Goal: Information Seeking & Learning: Learn about a topic

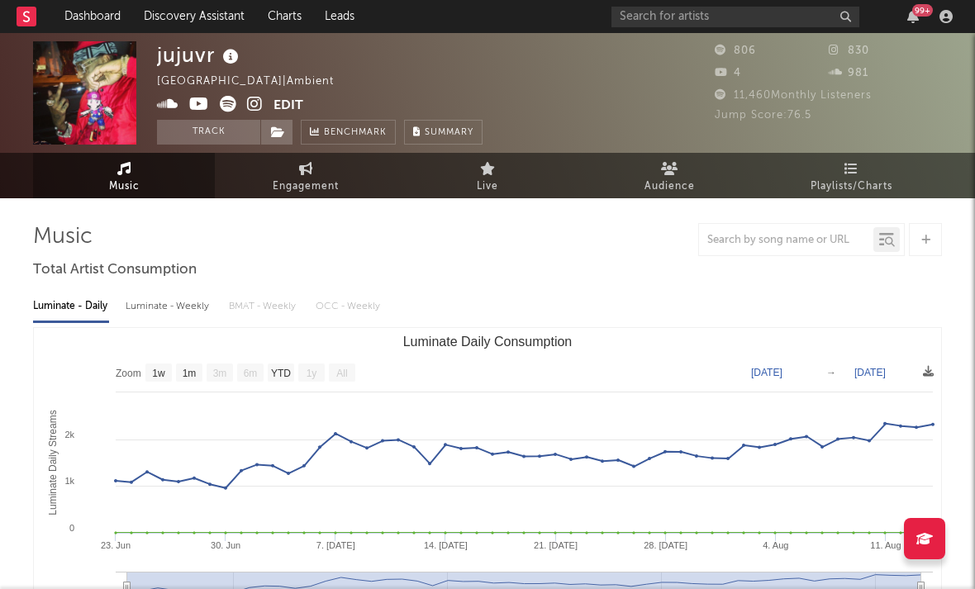
select select "1w"
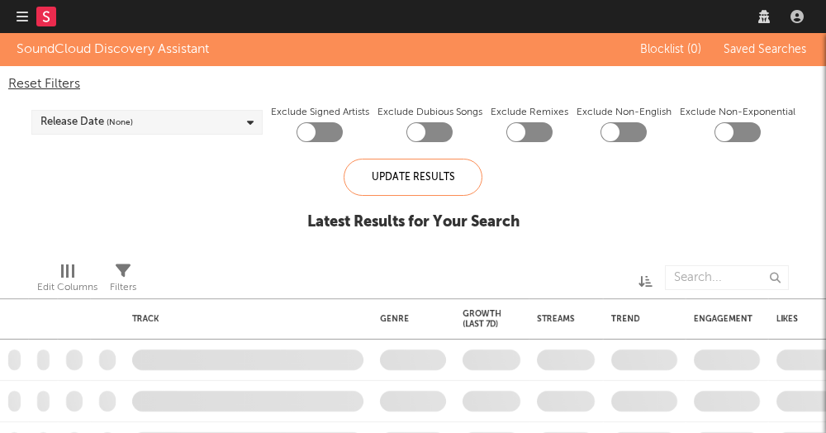
checkbox input "true"
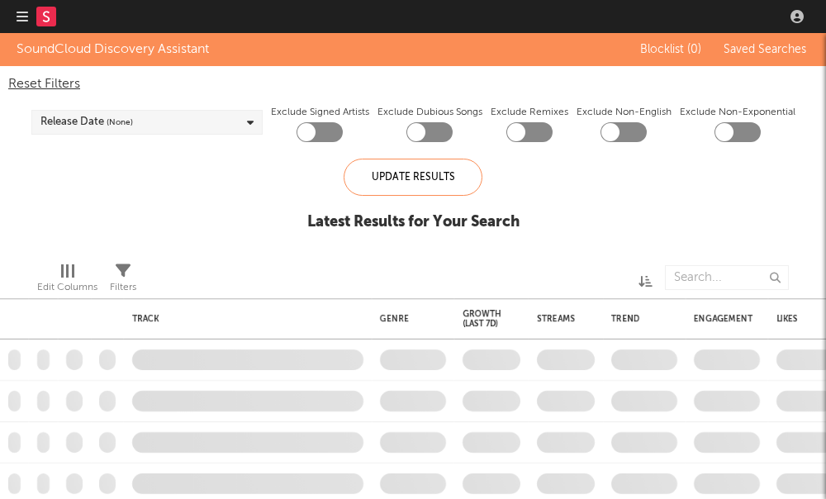
checkbox input "true"
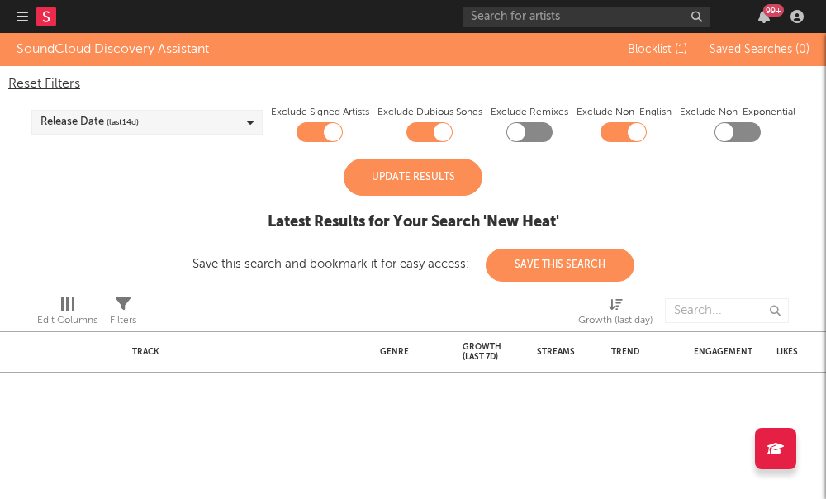
click at [401, 171] on div "Update Results" at bounding box center [413, 177] width 139 height 37
click at [24, 13] on icon "button" at bounding box center [23, 16] width 12 height 13
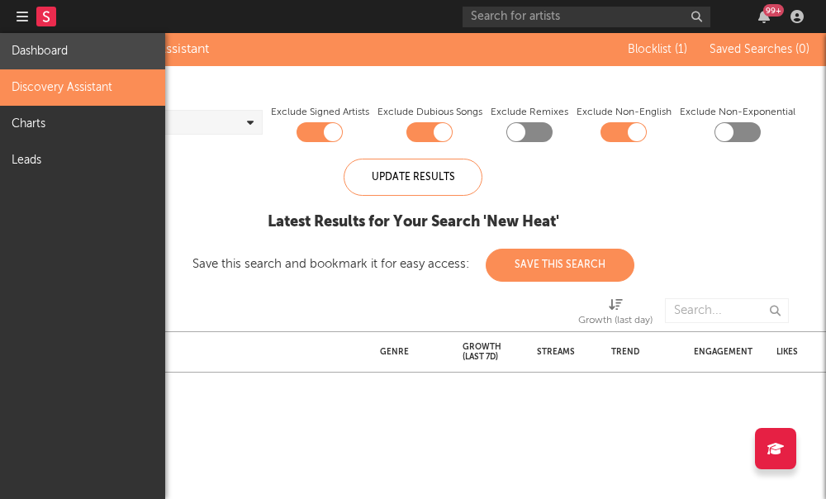
click at [51, 63] on link "Dashboard" at bounding box center [82, 51] width 165 height 36
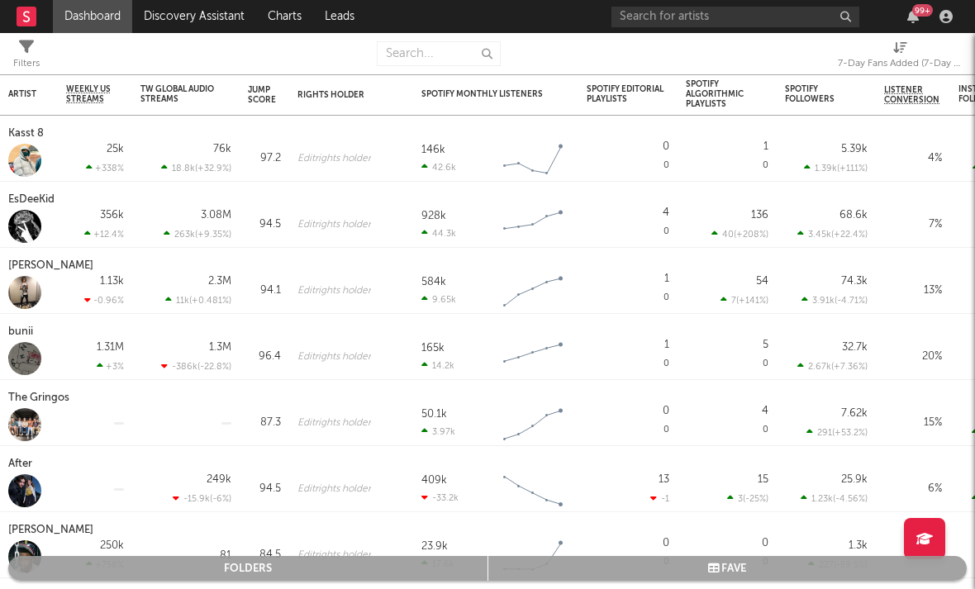
click at [825, 64] on div "7-Day Fans Added (7-Day Fans Added)" at bounding box center [900, 64] width 124 height 20
select select "-1"
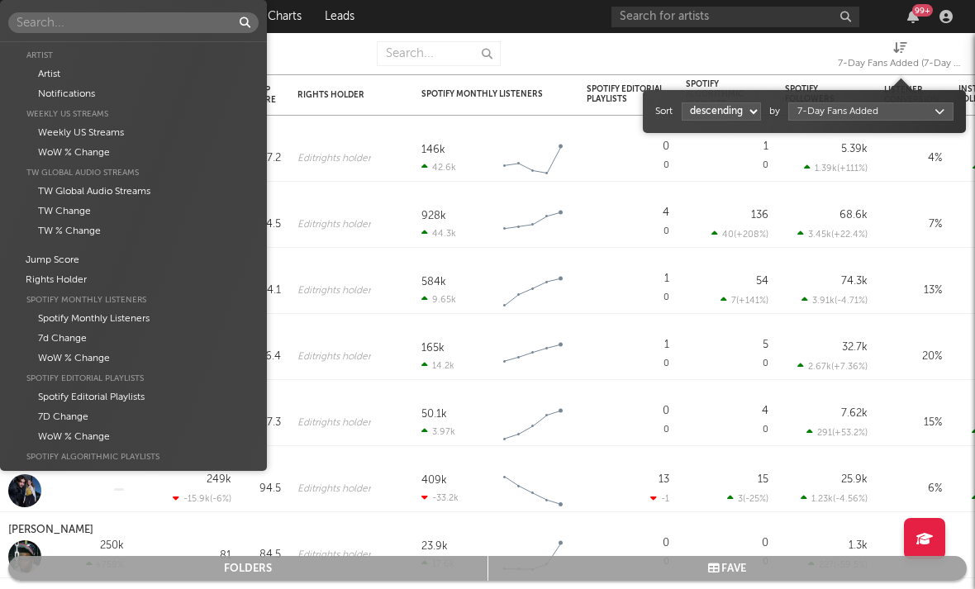
click at [825, 115] on body "Dashboard Discovery Assistant Charts Leads 99 + Notifications Settings Mark all…" at bounding box center [487, 294] width 975 height 589
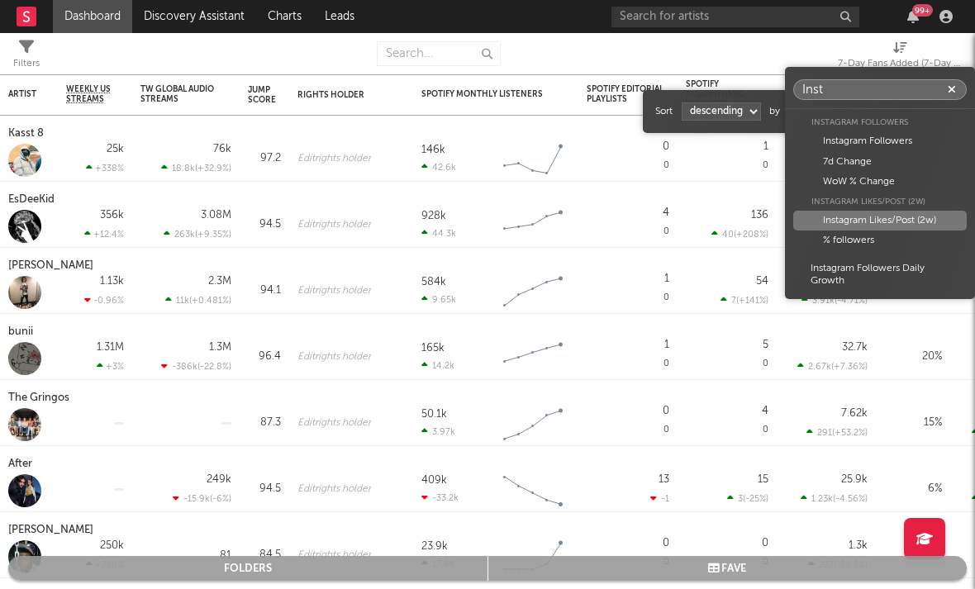
type input "Inst"
click at [825, 220] on div "Instagram Likes/Post (2w)" at bounding box center [879, 221] width 173 height 20
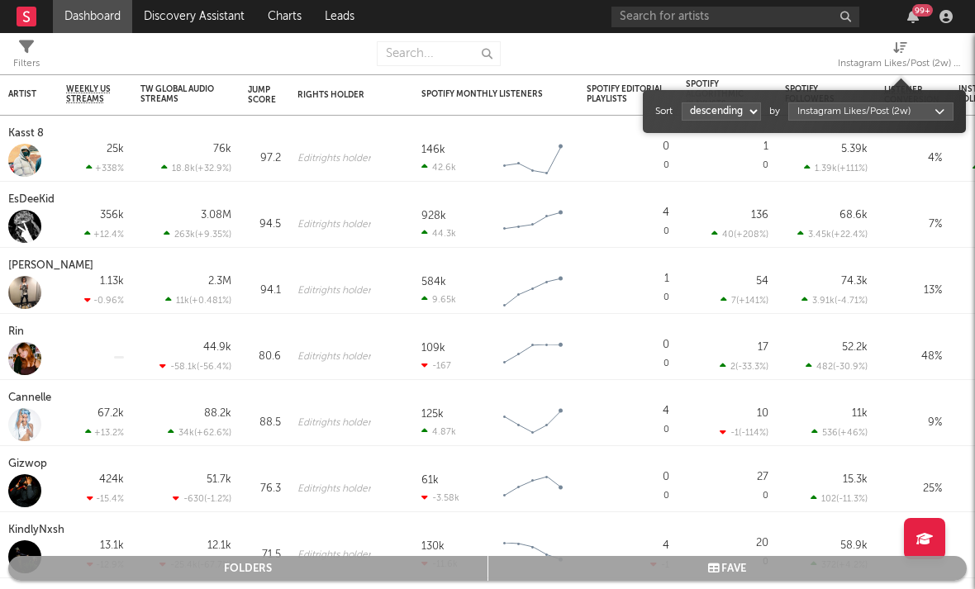
select select "1"
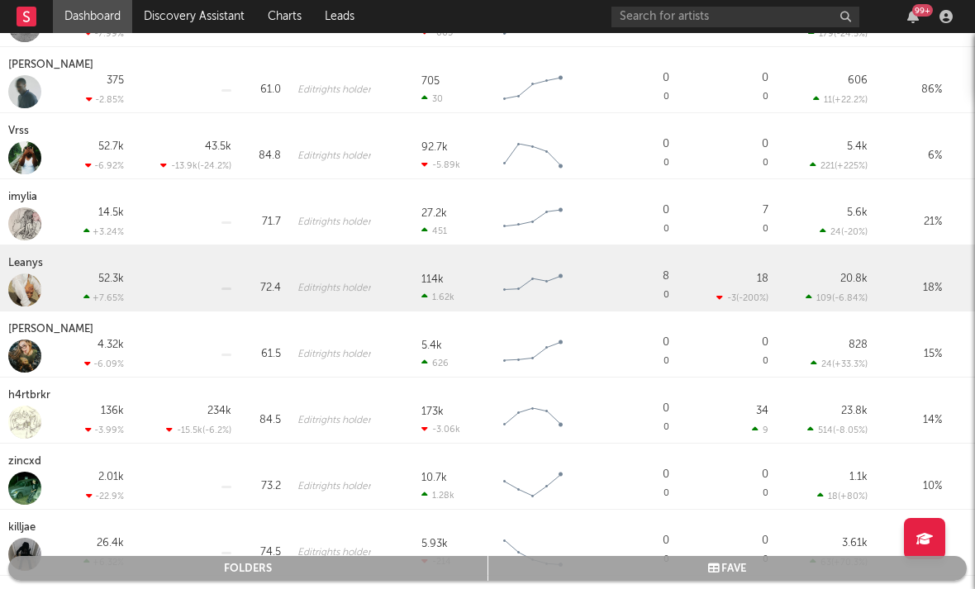
click at [26, 267] on div "Leanys" at bounding box center [27, 264] width 39 height 20
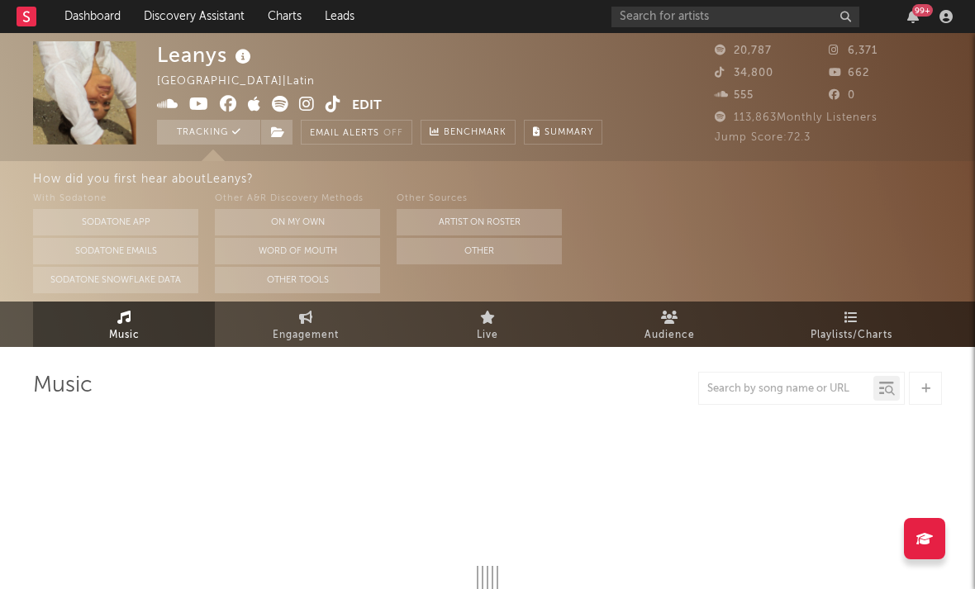
select select "6m"
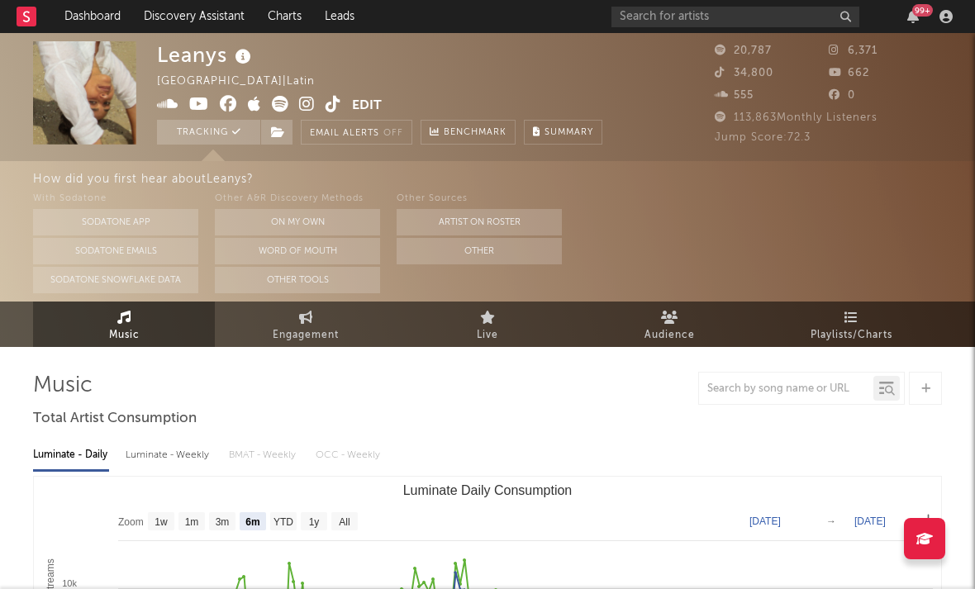
click at [303, 107] on icon at bounding box center [307, 104] width 16 height 17
